Goal: Task Accomplishment & Management: Manage account settings

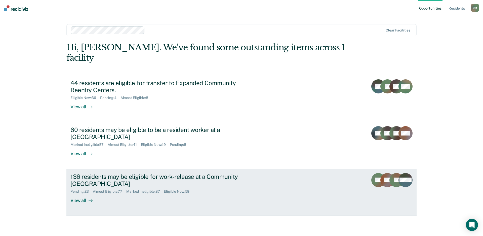
click at [237, 204] on link "136 residents may be eligible for work-release at a Community Reentry Center Pe…" at bounding box center [241, 192] width 350 height 47
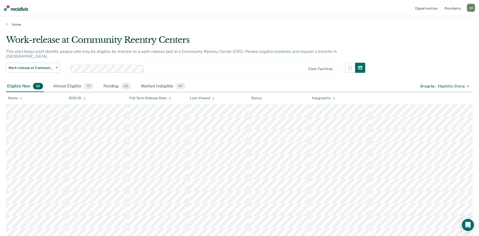
click at [213, 99] on icon at bounding box center [213, 98] width 3 height 1
click at [213, 99] on div at bounding box center [213, 98] width 3 height 4
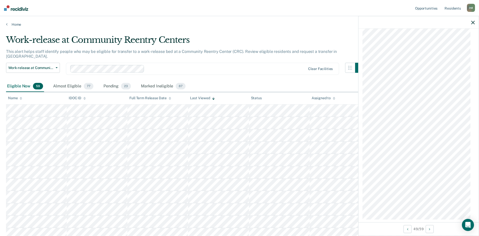
scroll to position [346, 0]
click at [471, 23] on icon "button" at bounding box center [473, 23] width 4 height 4
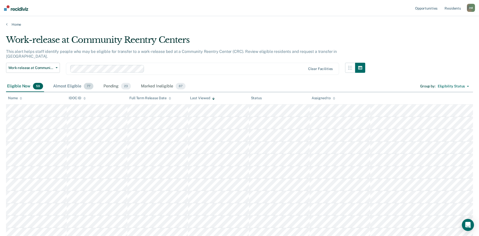
click at [55, 81] on div "Almost Eligible 77" at bounding box center [73, 86] width 42 height 11
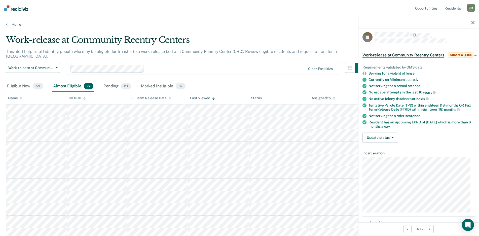
scroll to position [0, 0]
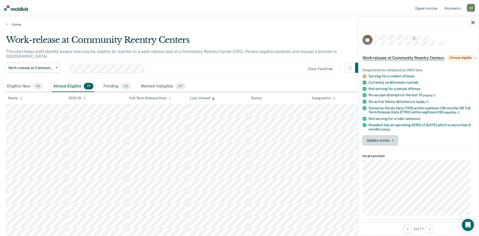
click at [395, 145] on button "Update status" at bounding box center [379, 140] width 35 height 10
click at [391, 164] on button "Mark Ineligible" at bounding box center [386, 160] width 49 height 8
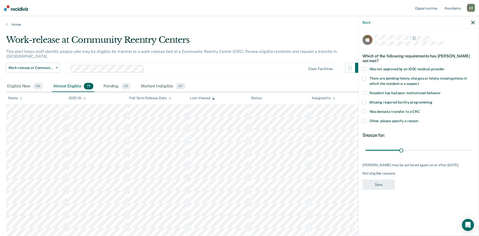
click at [364, 111] on span at bounding box center [364, 112] width 4 height 4
drag, startPoint x: 401, startPoint y: 151, endPoint x: 349, endPoint y: 152, distance: 51.3
type input "1"
click at [365, 152] on input "range" at bounding box center [418, 150] width 106 height 9
click at [363, 121] on span at bounding box center [364, 121] width 4 height 4
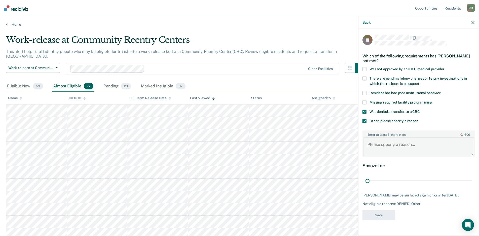
click at [378, 151] on textarea "Enter at least 3 characters 0 / 1600" at bounding box center [418, 146] width 111 height 19
type textarea "Violent history"
click at [372, 215] on button "Save" at bounding box center [378, 215] width 32 height 10
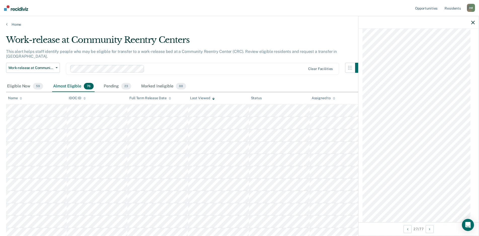
scroll to position [341, 0]
click at [55, 64] on button "Work-release at Community Reentry Centers" at bounding box center [33, 68] width 54 height 10
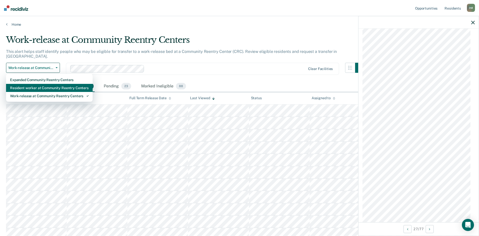
click at [58, 84] on div "Resident worker at Community Reentry Centers" at bounding box center [49, 88] width 78 height 8
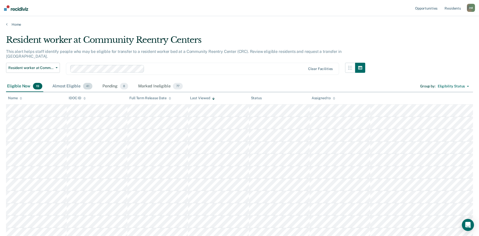
click at [67, 82] on div "Almost Eligible 41" at bounding box center [72, 86] width 42 height 11
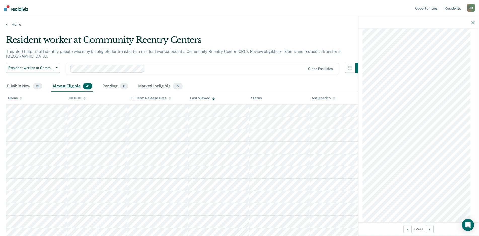
scroll to position [475, 0]
click at [474, 24] on icon "button" at bounding box center [473, 23] width 4 height 4
